Goal: Task Accomplishment & Management: Manage account settings

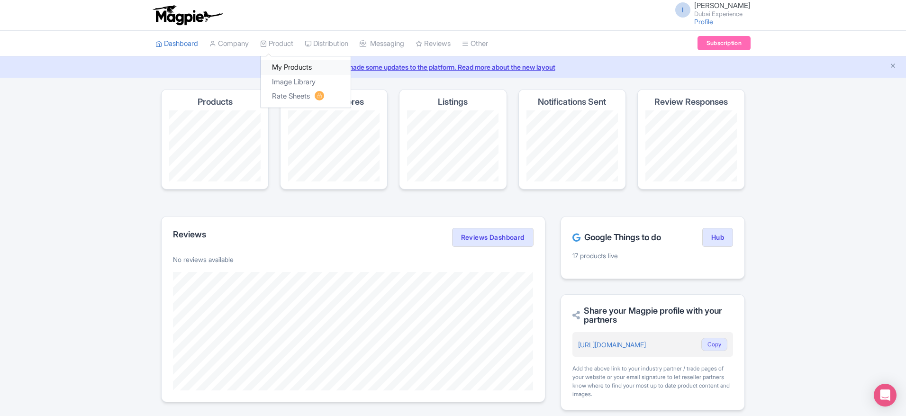
click at [293, 67] on link "My Products" at bounding box center [306, 67] width 90 height 15
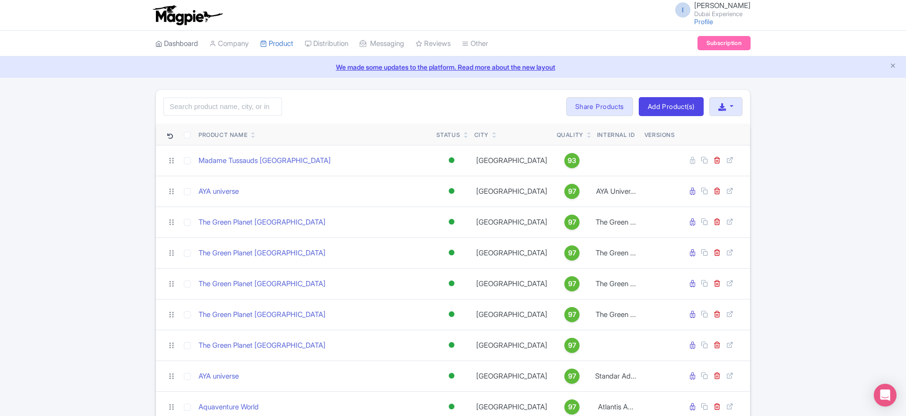
click at [173, 53] on link "Dashboard" at bounding box center [176, 44] width 43 height 26
click at [179, 45] on link "Dashboard" at bounding box center [176, 44] width 43 height 26
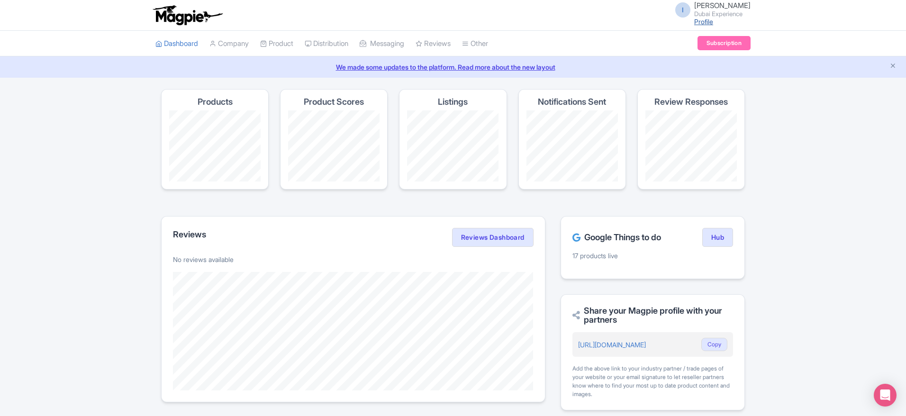
click at [702, 21] on link "Profile" at bounding box center [703, 22] width 19 height 8
click at [707, 6] on span "[PERSON_NAME]" at bounding box center [722, 5] width 56 height 9
click at [683, 77] on link "Sign out" at bounding box center [705, 74] width 90 height 15
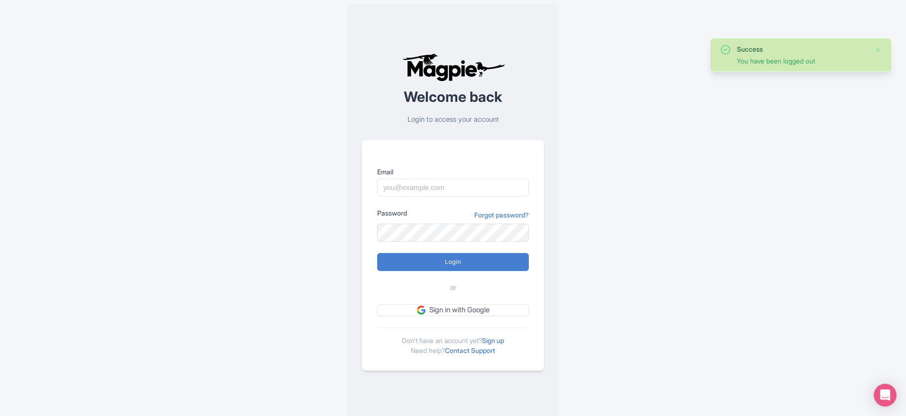
click at [445, 191] on input "Email" at bounding box center [453, 188] width 152 height 18
type input "imshanmohamed@gmail.com"
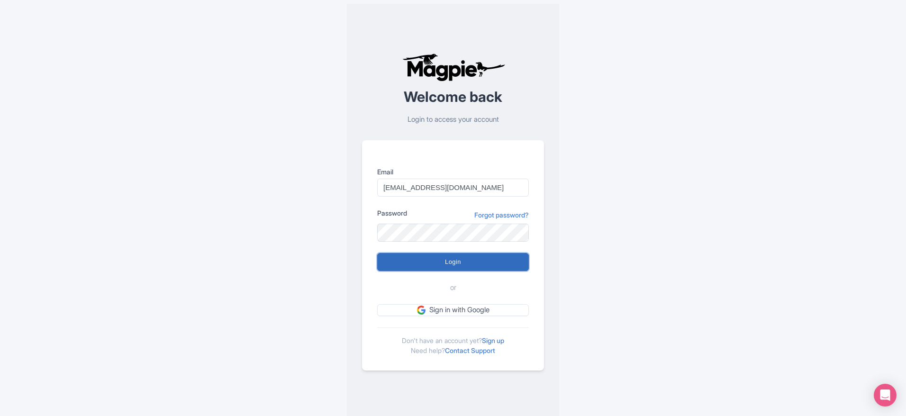
click at [430, 270] on input "Login" at bounding box center [453, 262] width 152 height 18
type input "Logging in..."
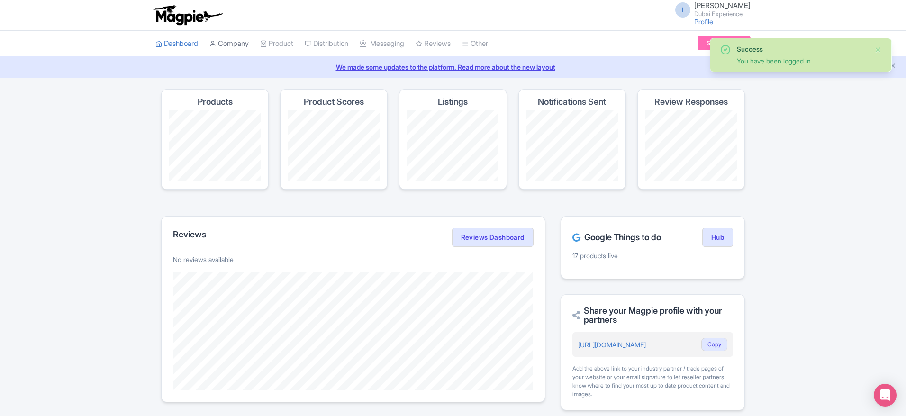
click at [250, 42] on div "I [PERSON_NAME] Dubai Experience Profile Users Settings Sign out Dashboard Comp…" at bounding box center [453, 298] width 906 height 597
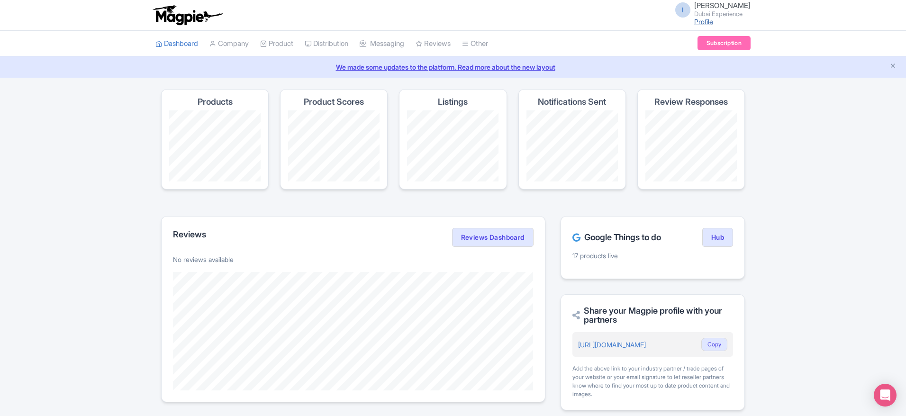
click at [713, 20] on link "Profile" at bounding box center [703, 22] width 19 height 8
click at [689, 13] on span "I" at bounding box center [682, 9] width 15 height 15
click at [690, 80] on link "Sign out" at bounding box center [705, 74] width 90 height 15
click at [690, 80] on div "I Imshan Ifthikar Dubai Experience Profile Users Settings Sign out Dashboard Co…" at bounding box center [453, 298] width 906 height 597
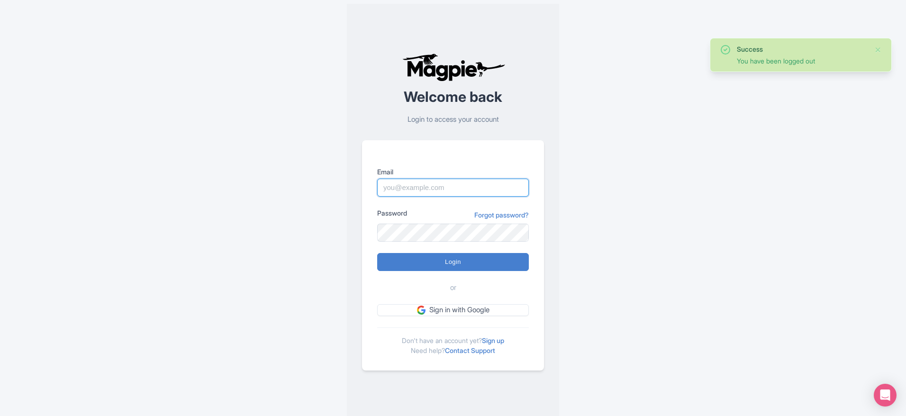
click at [457, 196] on input "Email" at bounding box center [453, 188] width 152 height 18
type input "d"
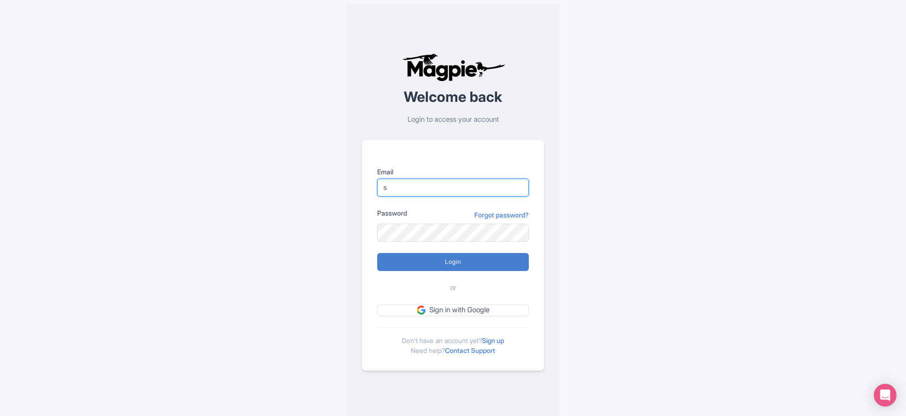
type input "s"
paste input "support@malaysia-experience.com"
type input "support@malaysia-experience.com"
click at [424, 231] on div "Password Forgot password?" at bounding box center [453, 225] width 152 height 34
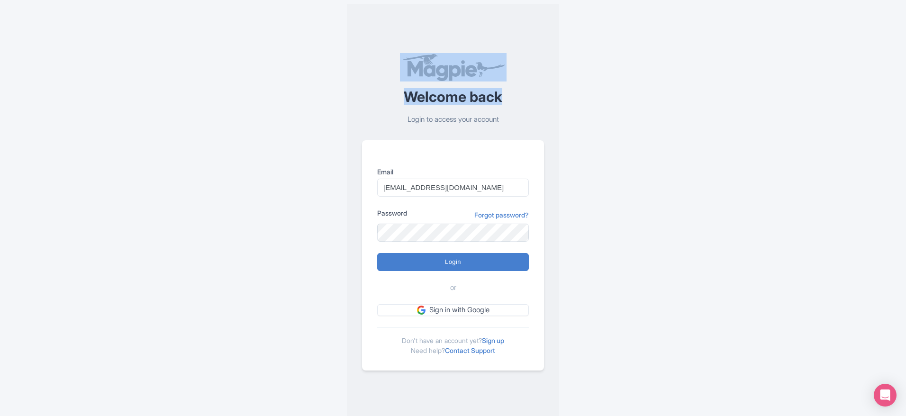
drag, startPoint x: 513, startPoint y: 90, endPoint x: 423, endPoint y: 65, distance: 93.0
click at [423, 65] on div "Welcome back Login to access your account" at bounding box center [453, 89] width 182 height 72
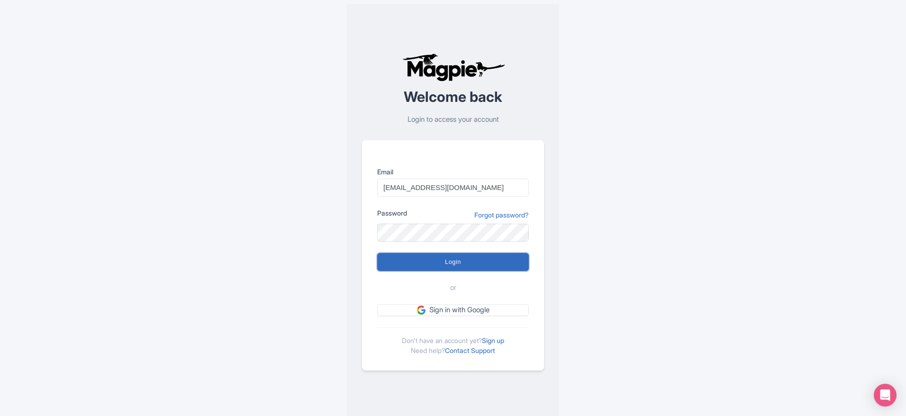
click at [397, 263] on input "Login" at bounding box center [453, 262] width 152 height 18
type input "Logging in..."
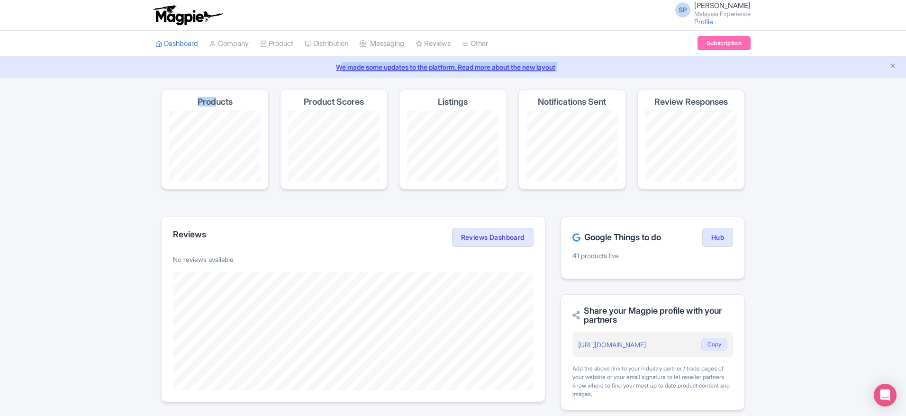
drag, startPoint x: 214, startPoint y: 105, endPoint x: 212, endPoint y: 69, distance: 36.5
click at [212, 69] on div "SP SOORIA PRAKASH SUNDER Malaysia Experience Profile Users Settings Sign out Da…" at bounding box center [453, 329] width 906 height 659
click at [297, 60] on link "My Products" at bounding box center [306, 67] width 90 height 15
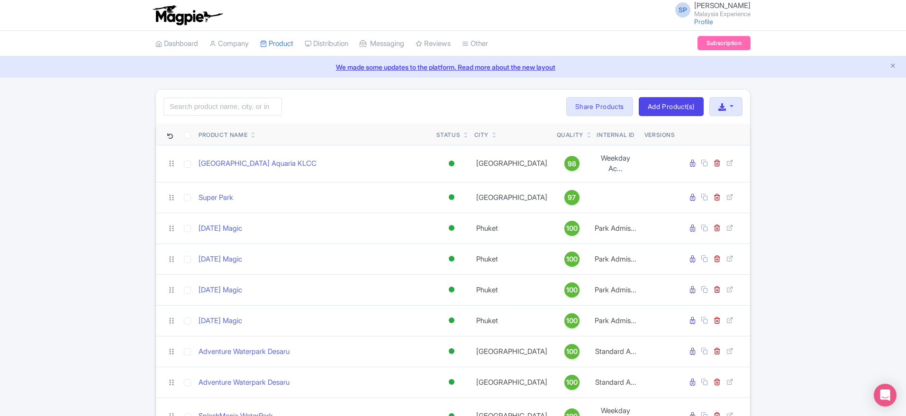
click at [255, 133] on link at bounding box center [253, 137] width 4 height 8
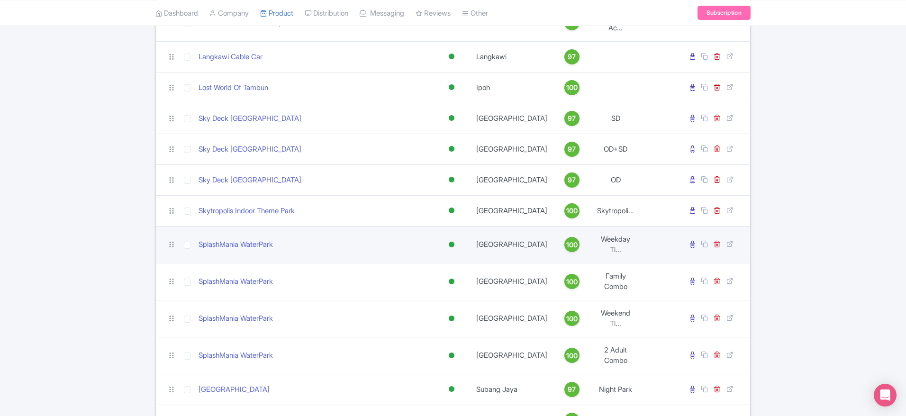
click at [226, 226] on td "SplashMania WaterPark" at bounding box center [314, 244] width 238 height 37
click at [254, 239] on link "SplashMania WaterPark" at bounding box center [236, 244] width 74 height 11
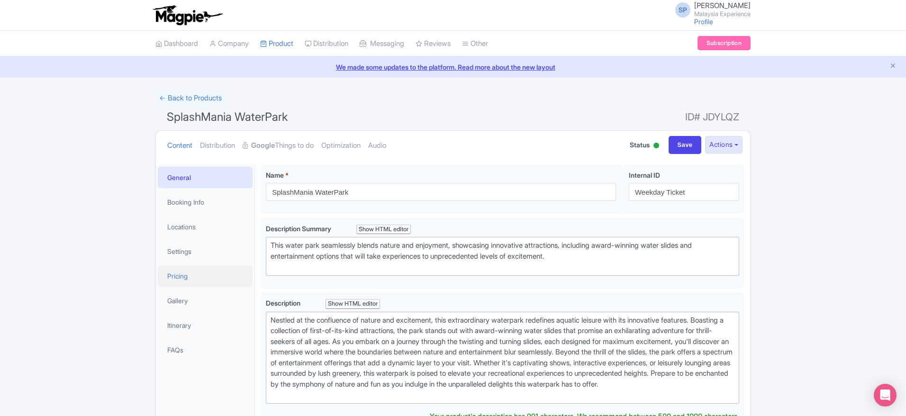
click at [194, 276] on link "Pricing" at bounding box center [205, 275] width 95 height 21
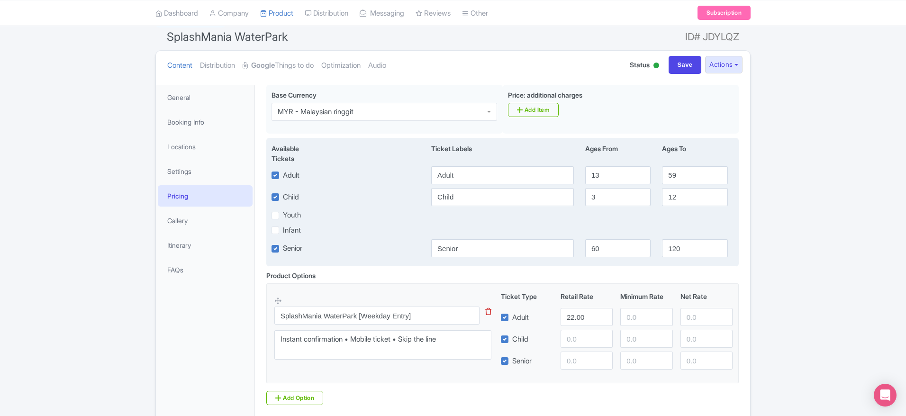
scroll to position [49, 0]
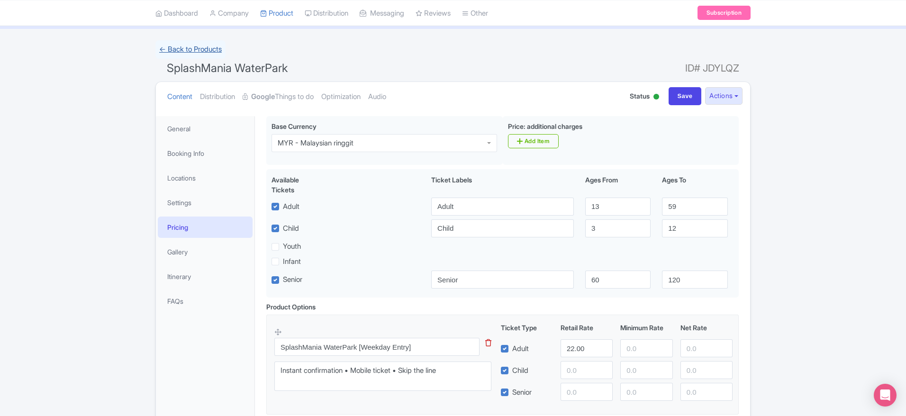
click at [190, 51] on link "← Back to Products" at bounding box center [190, 49] width 70 height 18
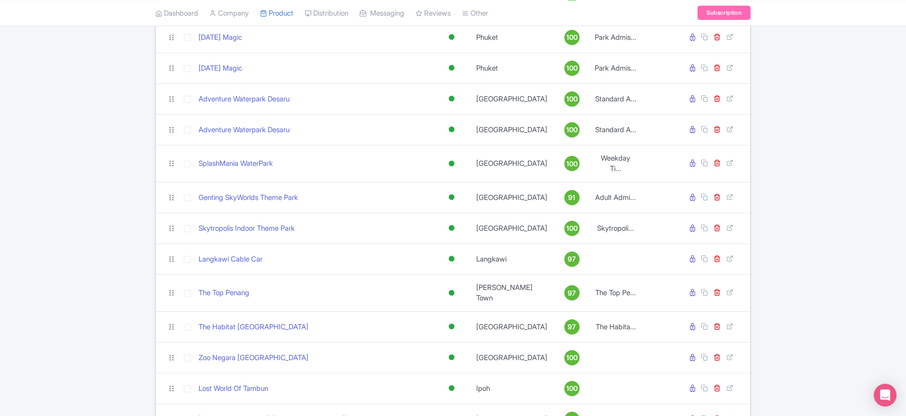
scroll to position [265, 0]
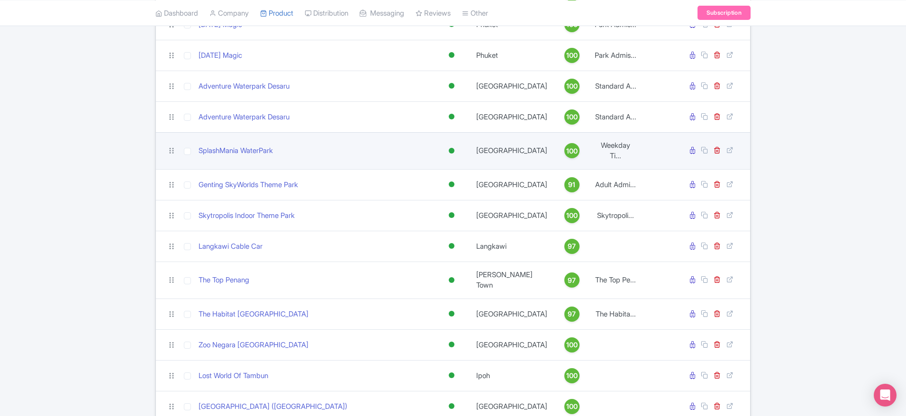
click at [236, 160] on td "SplashMania WaterPark" at bounding box center [314, 150] width 238 height 37
click at [245, 156] on link "SplashMania WaterPark" at bounding box center [236, 151] width 74 height 11
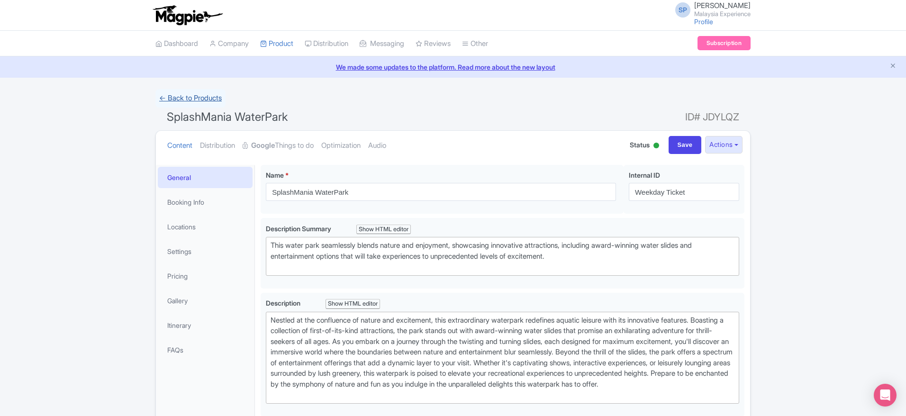
click at [185, 105] on link "← Back to Products" at bounding box center [190, 98] width 70 height 18
